Goal: Task Accomplishment & Management: Manage account settings

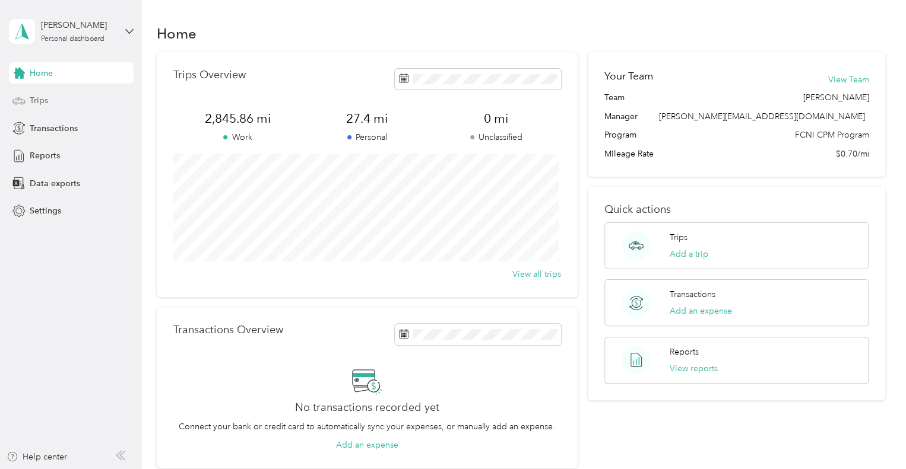
click at [57, 102] on div "Trips" at bounding box center [71, 100] width 125 height 21
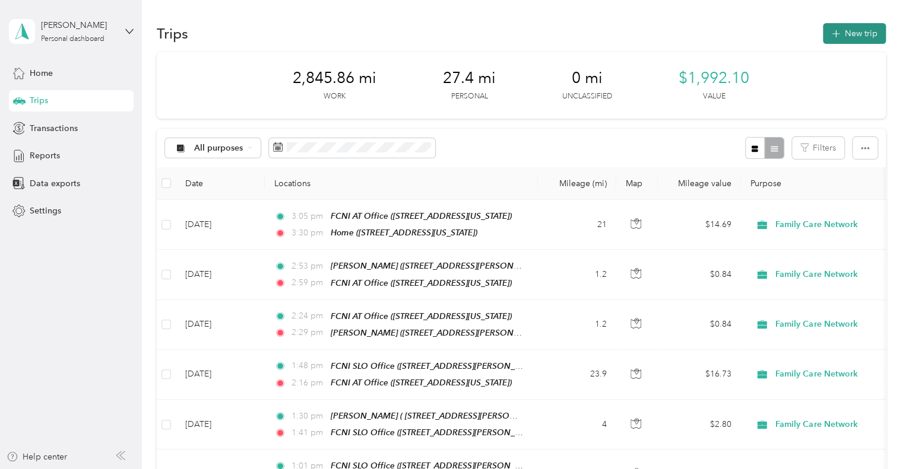
click at [855, 28] on button "New trip" at bounding box center [854, 33] width 63 height 21
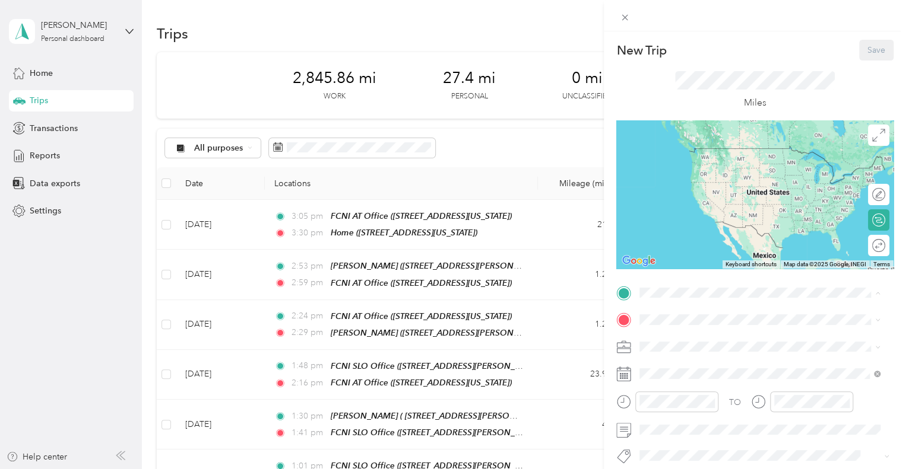
click at [712, 147] on div "TEAM FCNI SLO Office [STREET_ADDRESS][PERSON_NAME][US_STATE]" at bounding box center [759, 161] width 232 height 33
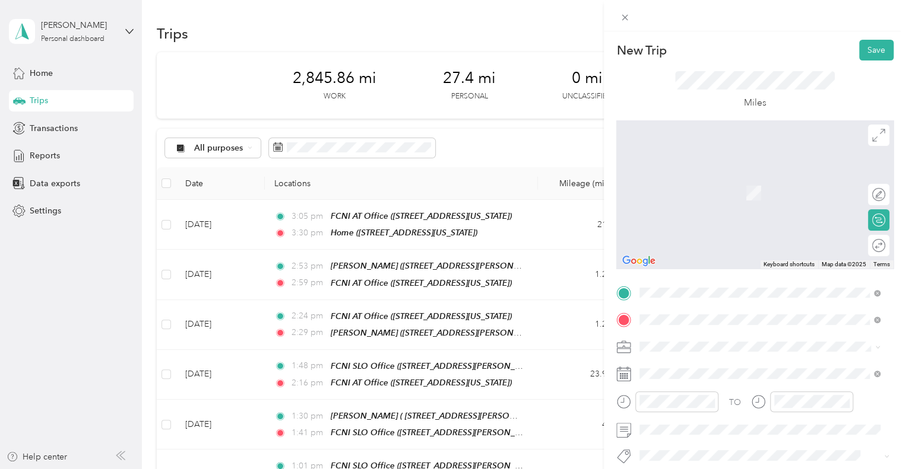
click at [708, 194] on span "[STREET_ADDRESS][PERSON_NAME][PERSON_NAME]" at bounding box center [765, 197] width 207 height 10
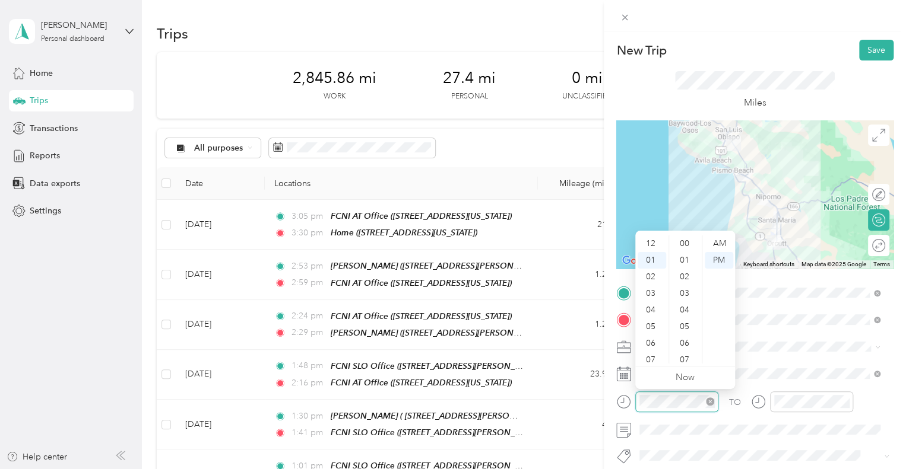
scroll to position [17, 0]
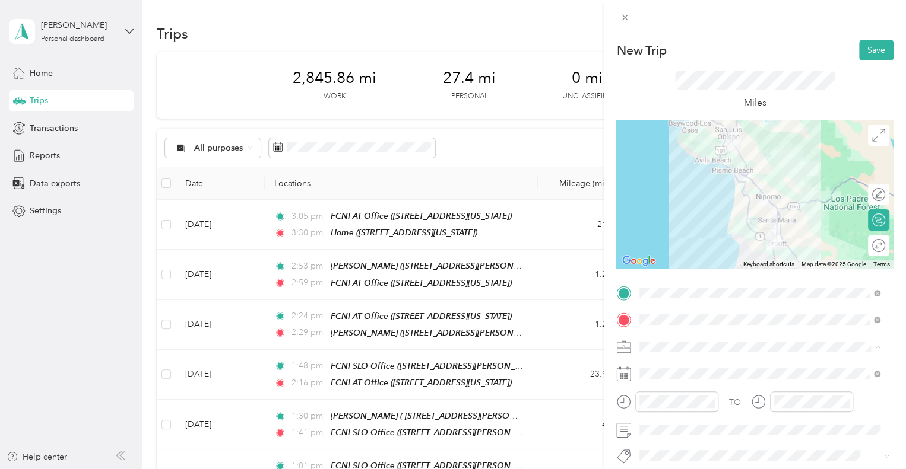
click at [750, 440] on div "TO Add photo" at bounding box center [754, 427] width 277 height 287
click at [707, 401] on icon "close-circle" at bounding box center [710, 402] width 8 height 8
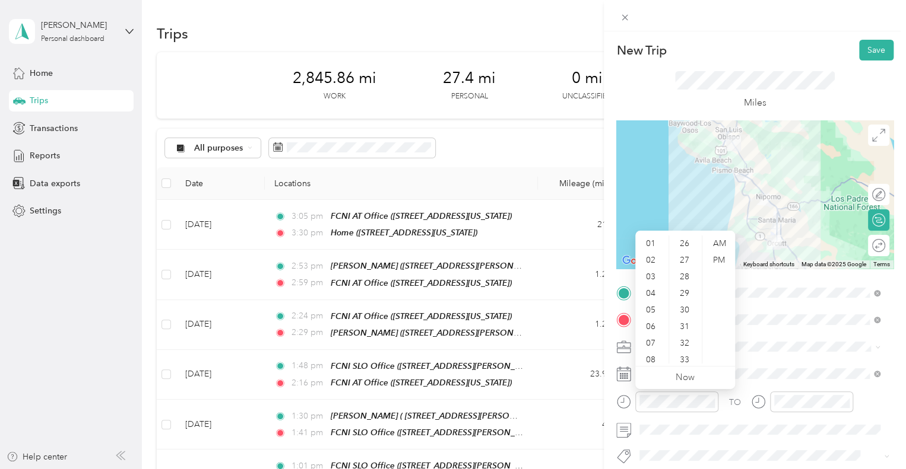
click at [668, 265] on ul "00 01 02 03 04 05 06 07 08 09 10 11 12 13 14 15 16 17 18 19 20 21 22 23 24 25 2…" at bounding box center [684, 300] width 33 height 128
click at [650, 242] on div "12" at bounding box center [651, 244] width 28 height 17
click at [681, 301] on div "45" at bounding box center [685, 301] width 28 height 17
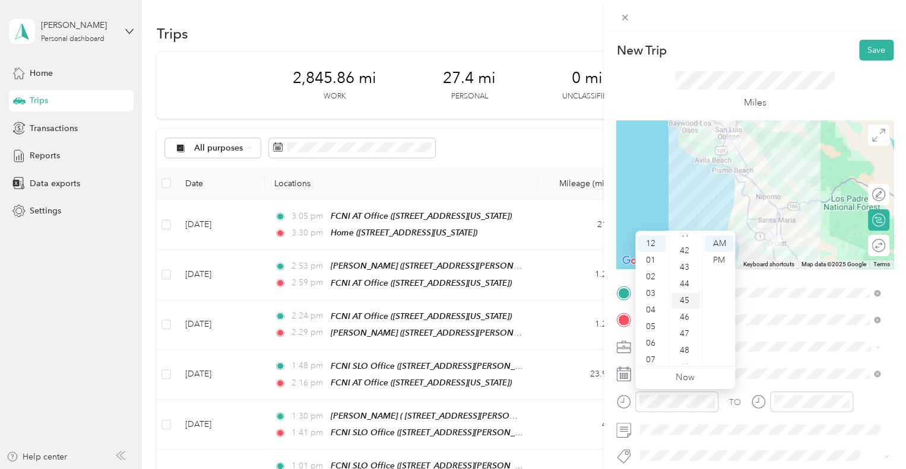
scroll to position [748, 0]
click at [721, 261] on div "PM" at bounding box center [718, 260] width 28 height 17
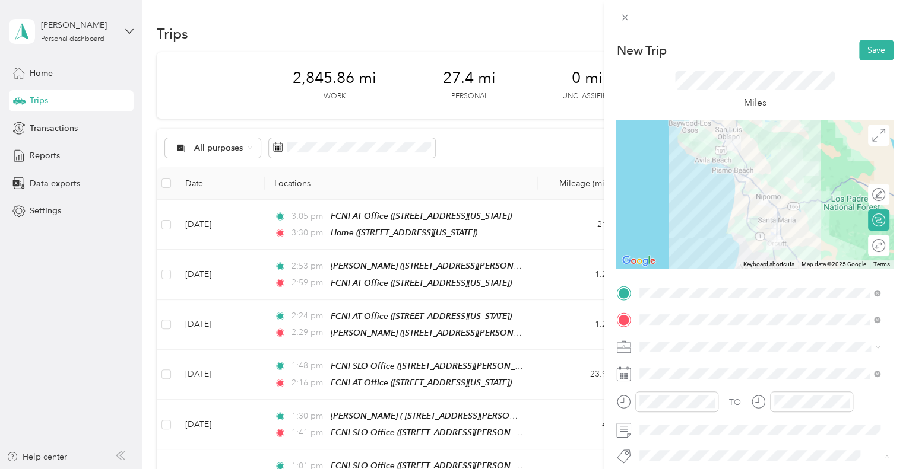
click at [672, 407] on li "Thp+ (sb)" at bounding box center [759, 405] width 249 height 23
click at [859, 49] on button "Save" at bounding box center [876, 50] width 34 height 21
